Goal: Task Accomplishment & Management: Use online tool/utility

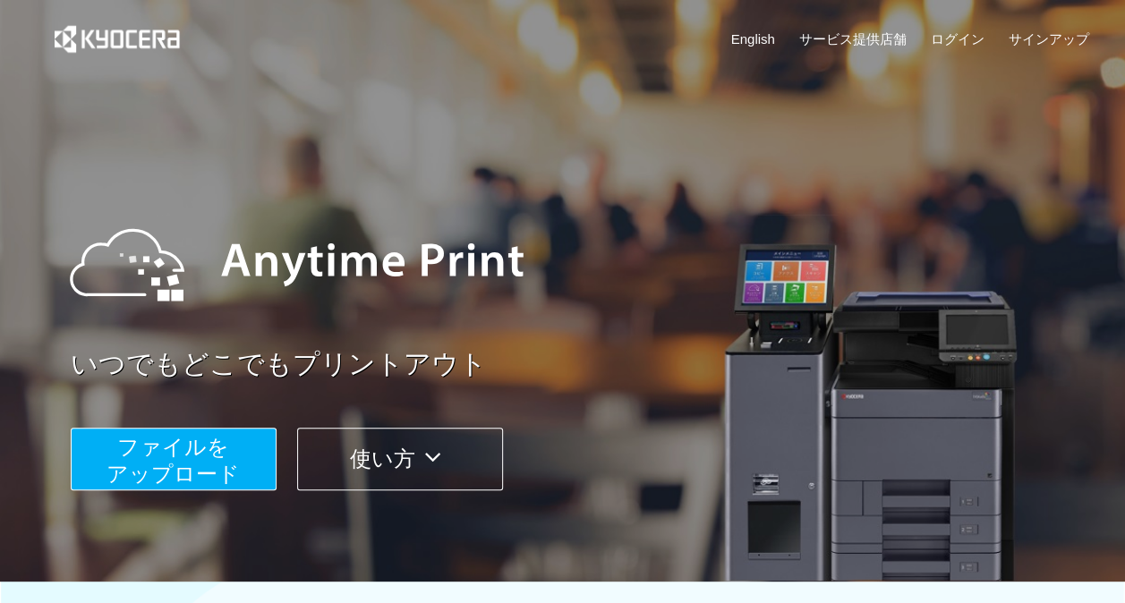
scroll to position [179, 0]
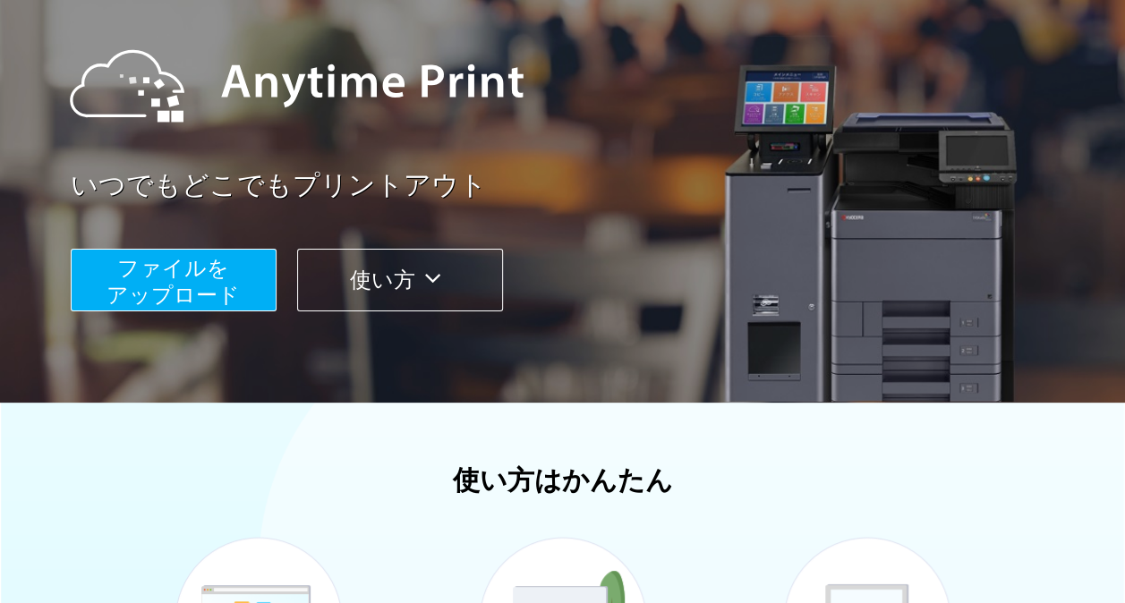
click at [197, 291] on span "ファイルを ​​アップロード" at bounding box center [172, 281] width 133 height 51
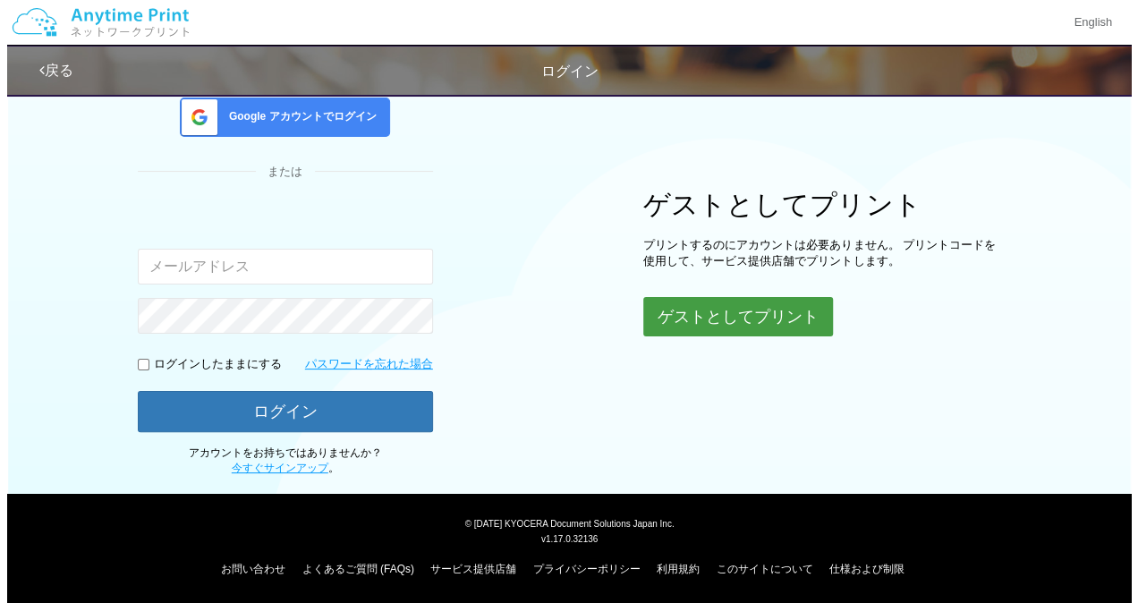
scroll to position [145, 0]
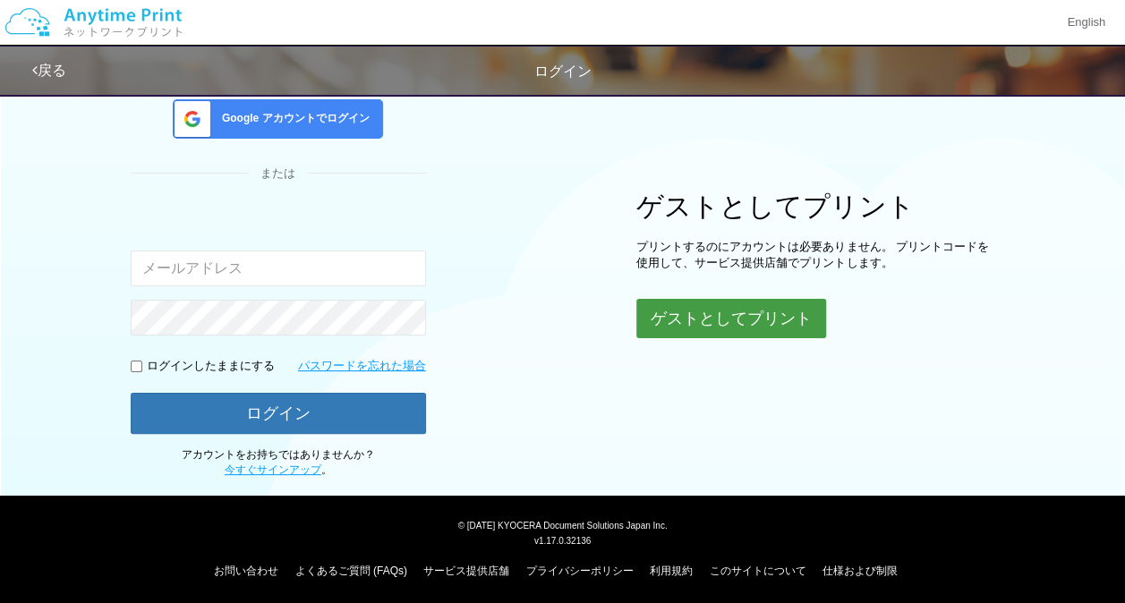
click at [766, 319] on button "ゲストとしてプリント" at bounding box center [731, 318] width 190 height 39
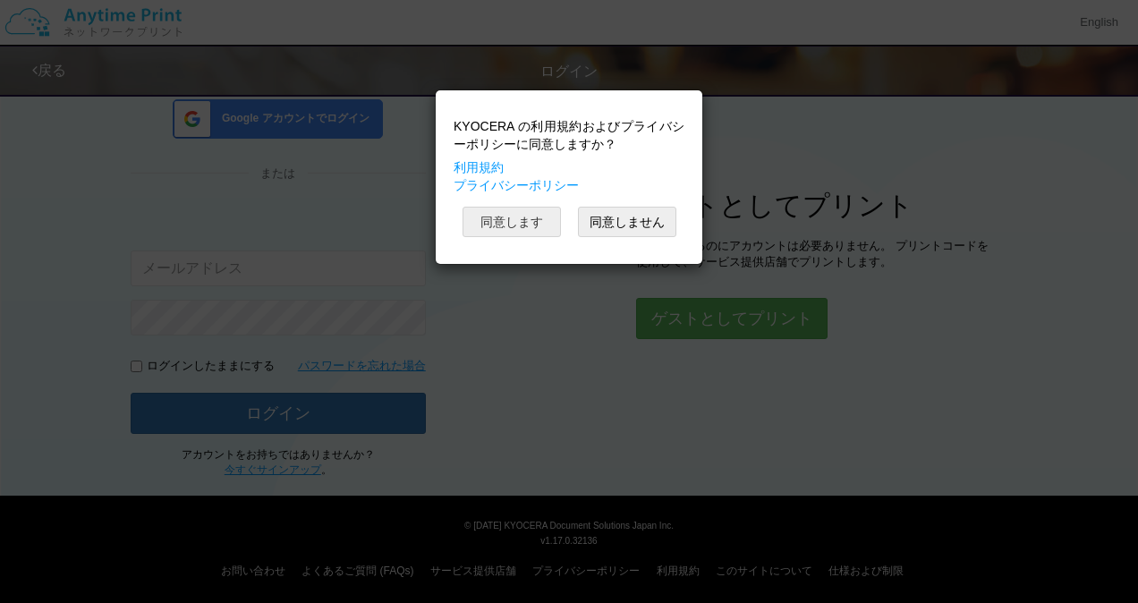
click at [535, 208] on button "同意します" at bounding box center [512, 222] width 98 height 30
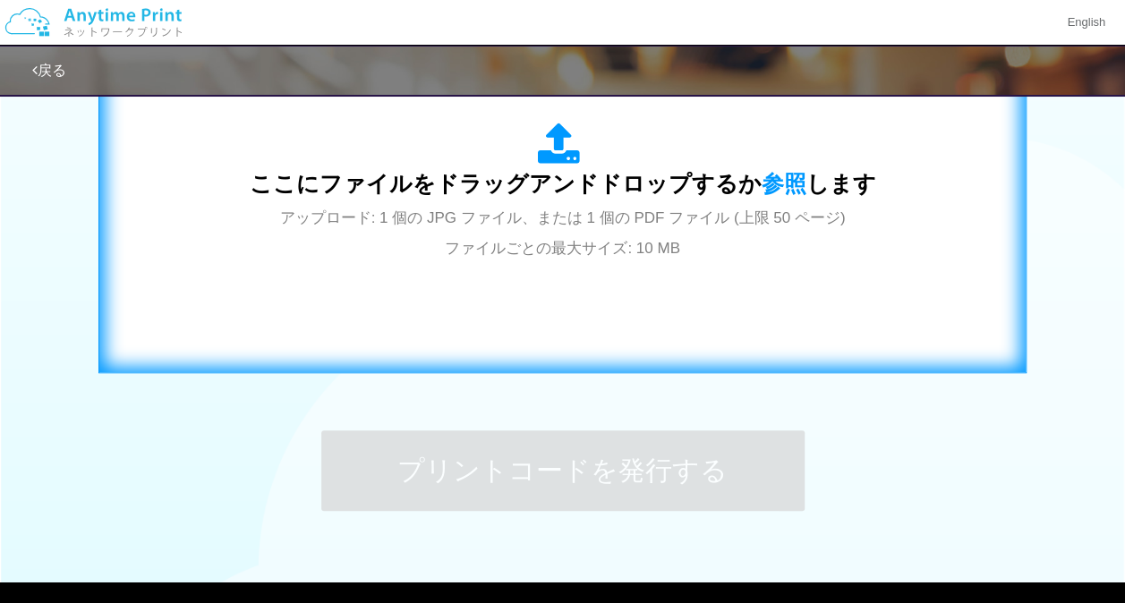
scroll to position [578, 0]
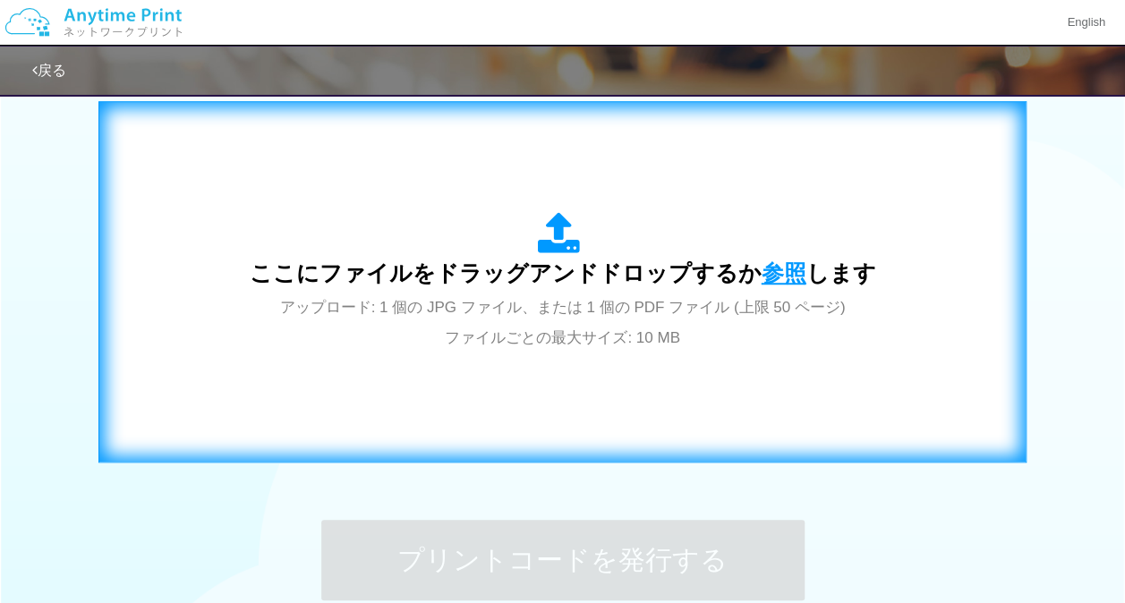
click at [762, 277] on span "参照" at bounding box center [784, 272] width 45 height 25
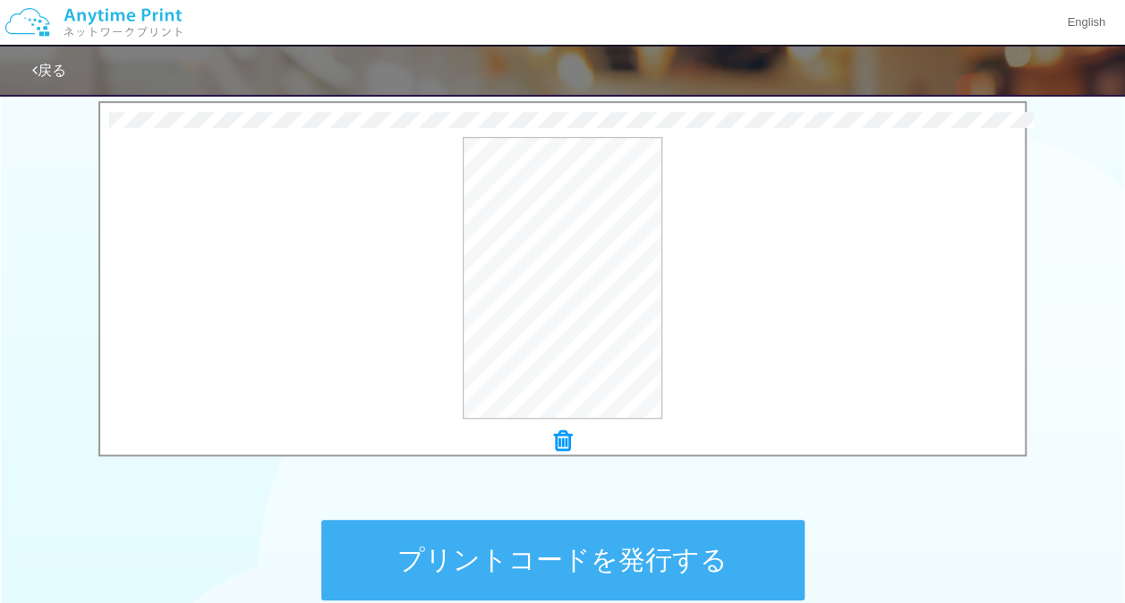
scroll to position [668, 0]
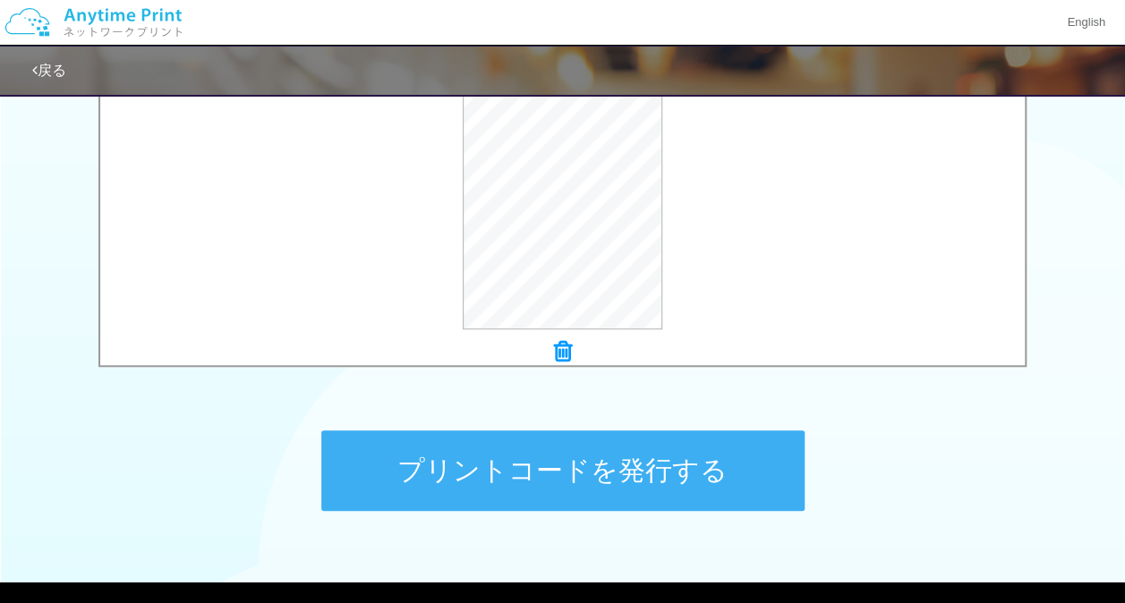
click at [654, 473] on button "プリントコードを発行する" at bounding box center [562, 470] width 483 height 81
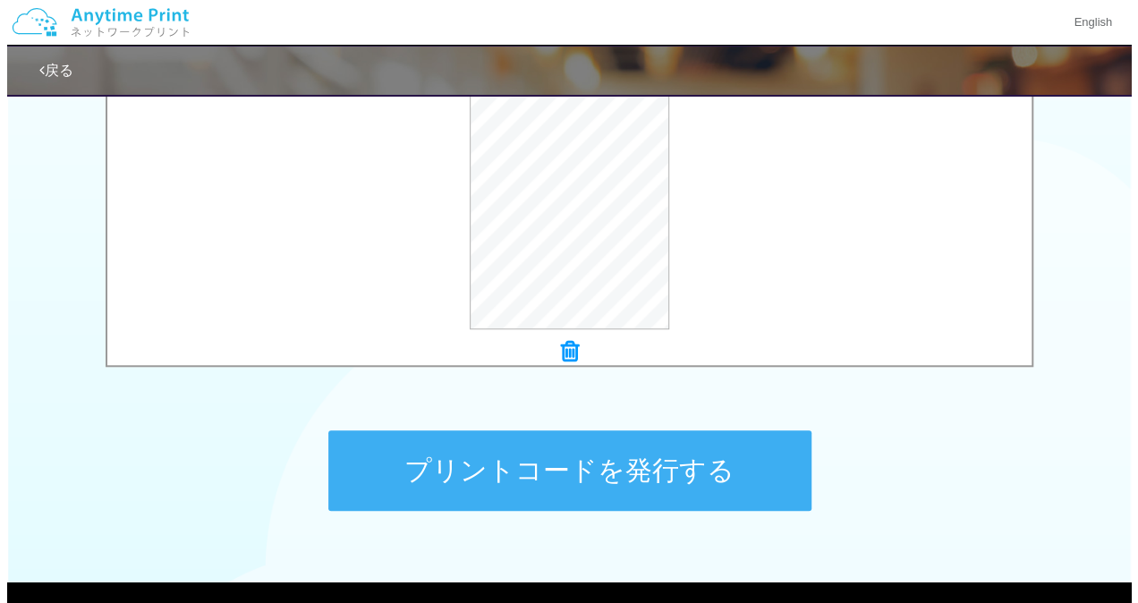
scroll to position [0, 0]
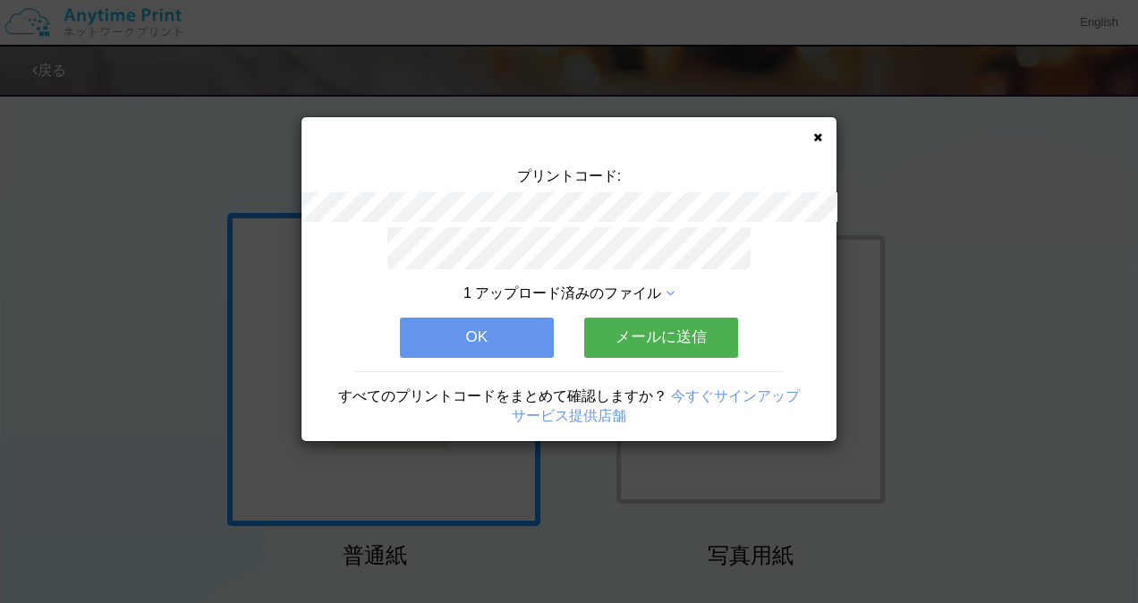
click at [667, 335] on button "メールに送信" at bounding box center [661, 337] width 154 height 39
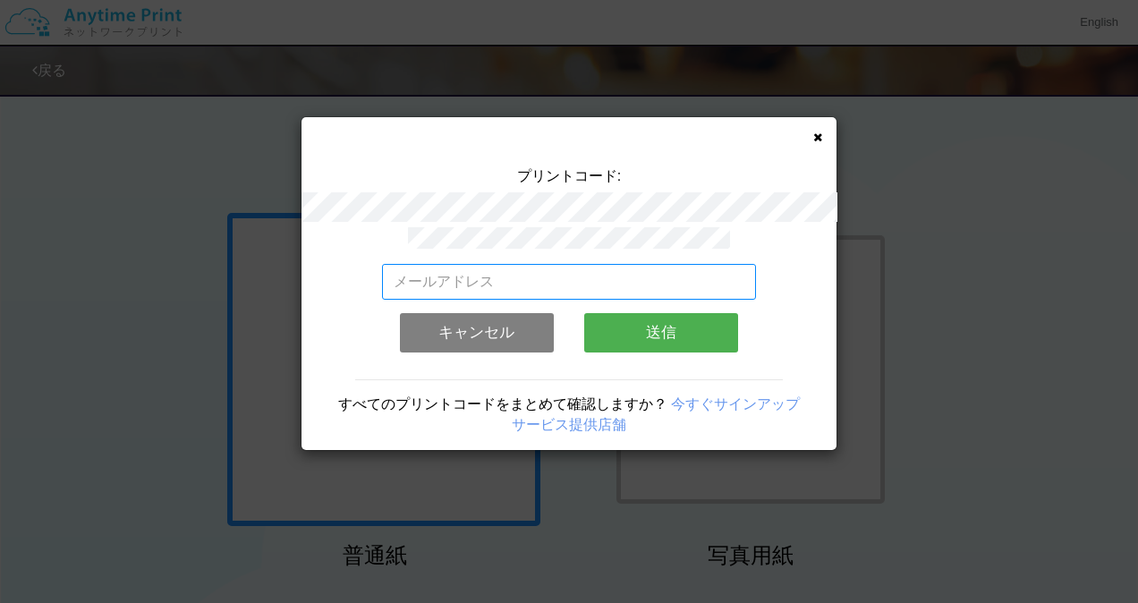
click at [635, 277] on input "email" at bounding box center [569, 282] width 375 height 36
type input "[EMAIL_ADDRESS][DOMAIN_NAME]"
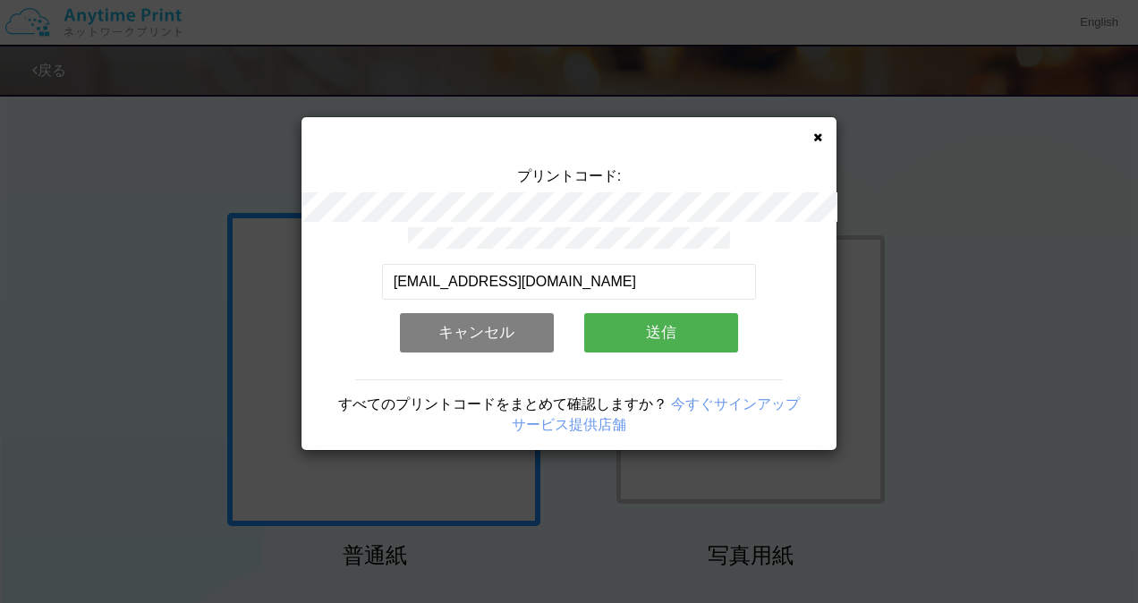
click at [649, 319] on button "送信" at bounding box center [661, 332] width 154 height 39
